Goal: Information Seeking & Learning: Find specific fact

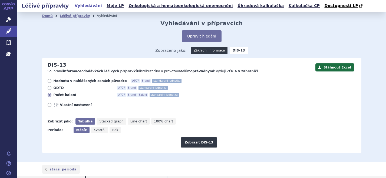
scroll to position [45, 0]
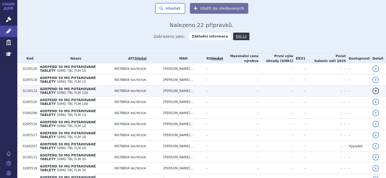
scroll to position [108, 0]
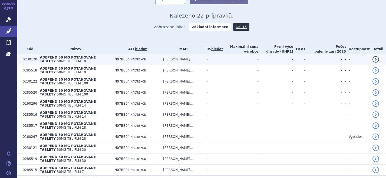
click at [128, 61] on span "N07BB04" at bounding box center [121, 60] width 15 height 4
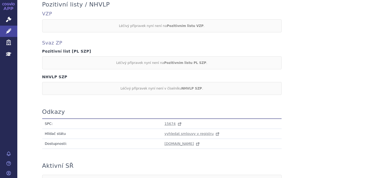
scroll to position [309, 0]
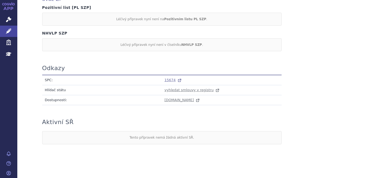
click at [166, 78] on span "15674" at bounding box center [169, 80] width 11 height 4
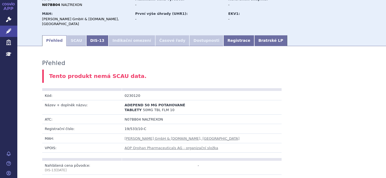
scroll to position [38, 0]
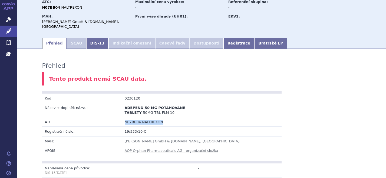
drag, startPoint x: 121, startPoint y: 117, endPoint x: 156, endPoint y: 121, distance: 34.5
click at [156, 121] on td "N07BB04 NALTREXON" at bounding box center [202, 122] width 160 height 9
copy td "N07BB04 NALTREXON"
click at [91, 39] on link "DIS-13" at bounding box center [97, 43] width 22 height 11
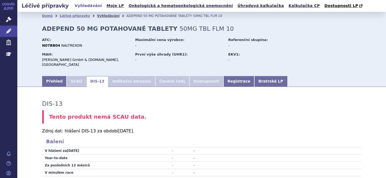
click at [97, 16] on link "Vyhledávání" at bounding box center [108, 16] width 22 height 4
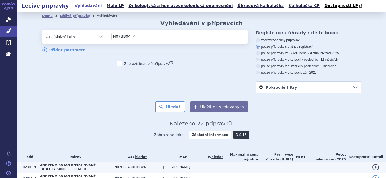
click at [125, 168] on span "N07BB04" at bounding box center [121, 168] width 15 height 4
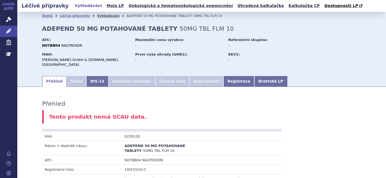
click at [97, 15] on link "Vyhledávání" at bounding box center [108, 16] width 22 height 4
click at [97, 16] on link "Vyhledávání" at bounding box center [108, 16] width 22 height 4
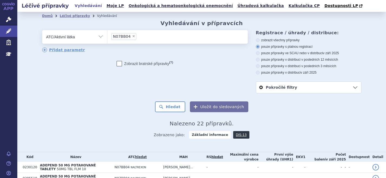
click at [132, 37] on span "×" at bounding box center [133, 36] width 3 height 3
click at [107, 37] on select "N07BB04" at bounding box center [107, 37] width 0 height 14
select select
type input "N07BB04 NALTREXON"
select select "N07BB04 NALTREXON"
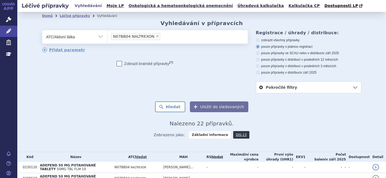
click at [159, 37] on ul "× N07BB04 NALTREXON" at bounding box center [177, 36] width 140 height 12
click at [107, 37] on select "N07BB04 NALTREXON" at bounding box center [107, 37] width 0 height 14
select select
type input "N07BB04 NALTREXON"
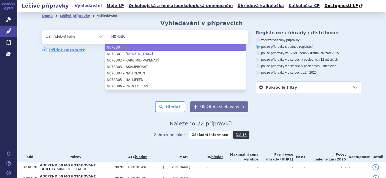
type input "N07BB0"
select select "N07BB0"
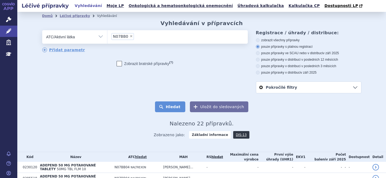
click at [174, 105] on button "Hledat" at bounding box center [170, 107] width 31 height 11
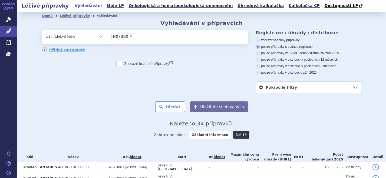
click at [236, 133] on link "DIS-13" at bounding box center [241, 135] width 16 height 8
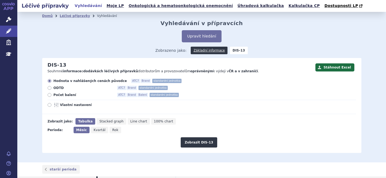
scroll to position [77, 0]
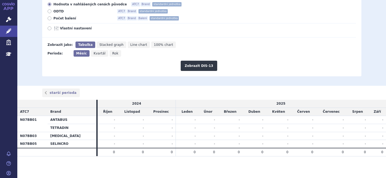
click at [48, 18] on icon at bounding box center [50, 18] width 4 height 4
click at [48, 18] on input "Počet balení ATC7 Brand Balení standardní jednotka" at bounding box center [50, 19] width 4 height 4
radio input "true"
click at [194, 67] on button "Zobrazit DIS-13" at bounding box center [199, 66] width 37 height 10
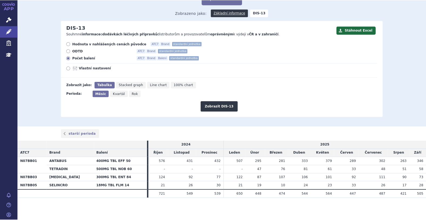
scroll to position [35, 0]
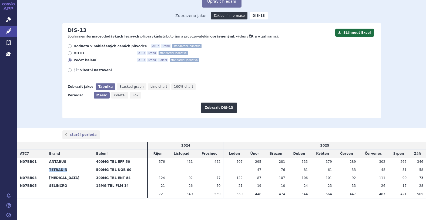
drag, startPoint x: 67, startPoint y: 170, endPoint x: 47, endPoint y: 171, distance: 19.8
click at [47, 171] on th "TETRADIN" at bounding box center [70, 170] width 47 height 8
copy th "TETRADIN"
drag, startPoint x: 34, startPoint y: 162, endPoint x: 21, endPoint y: 166, distance: 14.0
click at [21, 166] on th "N07BB01" at bounding box center [31, 166] width 29 height 16
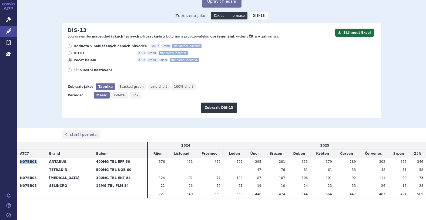
copy th "N07BB01"
click at [113, 109] on div "Zobrazit DIS-13" at bounding box center [219, 106] width 314 height 14
click at [386, 58] on div "Domů Léčivé přípravky Vyhledávání Vyhledávání v přípravcích Upravit hledání ods…" at bounding box center [221, 52] width 409 height 151
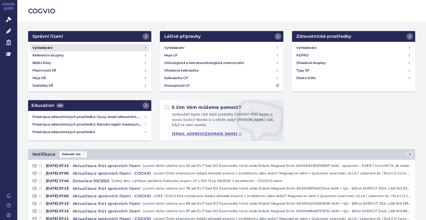
click at [44, 46] on h4 "Vyhledávání" at bounding box center [42, 47] width 20 height 5
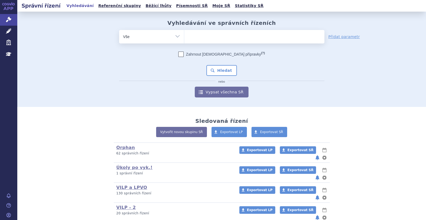
click at [194, 35] on ul at bounding box center [254, 35] width 140 height 11
click at [184, 35] on select at bounding box center [184, 37] width 0 height 14
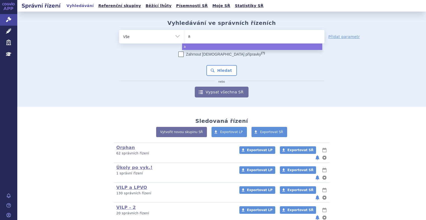
type input "an"
type input "anta"
type input "antab"
type input "antabu"
type input "antabus"
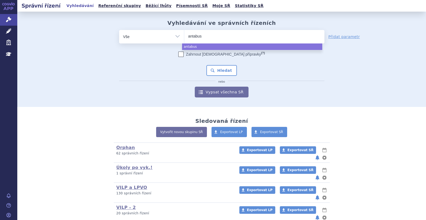
select select "antabus"
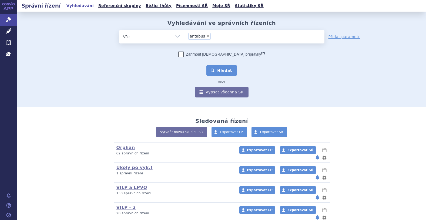
click at [225, 69] on button "Hledat" at bounding box center [222, 70] width 31 height 11
